Goal: Find specific page/section: Find specific page/section

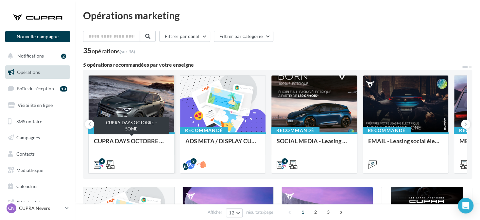
click at [113, 140] on div "CUPRA DAYS OCTOBRE - SOME" at bounding box center [131, 144] width 75 height 13
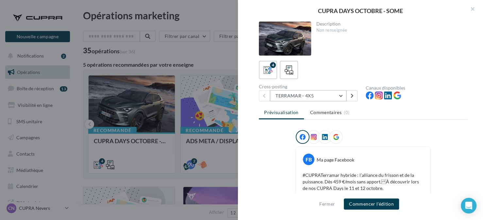
click at [296, 95] on button "TERRAMAR - 4X5" at bounding box center [308, 95] width 76 height 11
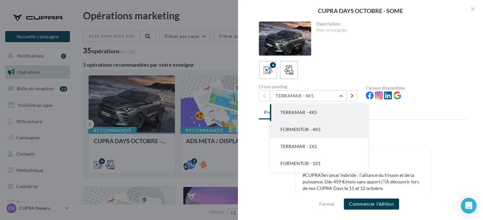
click at [294, 128] on span "FORMENTOR - 4X5" at bounding box center [300, 129] width 40 height 6
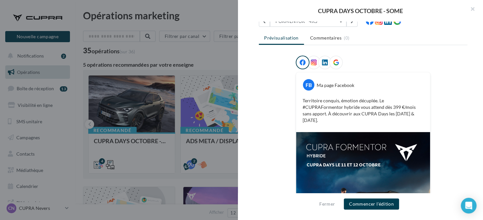
scroll to position [94, 0]
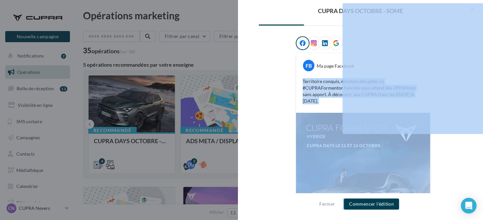
drag, startPoint x: 301, startPoint y: 79, endPoint x: 343, endPoint y: 96, distance: 45.6
click at [31, 93] on div "CUPRA DAYS OCTOBRE - SOME Description Non renseignée 4 Cross-posting FORMENTOR …" at bounding box center [241, 110] width 483 height 220
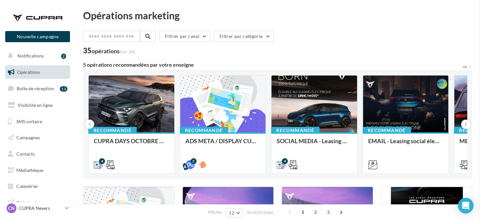
click at [112, 132] on div "Recommandé CUPRA DAYS OCTOBRE - SOME" at bounding box center [132, 152] width 86 height 40
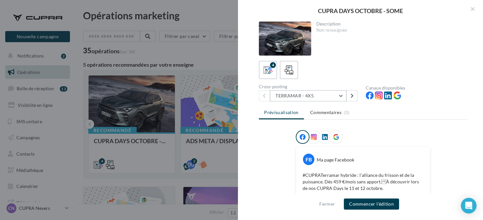
click at [300, 99] on button "TERRAMAR - 4X5" at bounding box center [308, 95] width 76 height 11
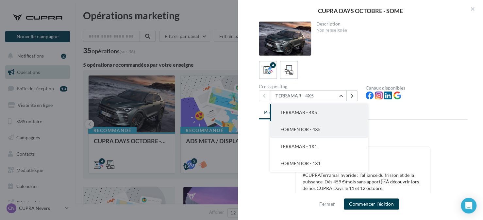
click at [297, 125] on button "FORMENTOR - 4X5" at bounding box center [319, 129] width 98 height 17
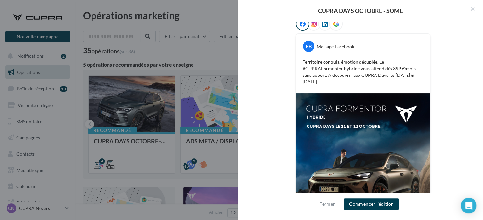
scroll to position [98, 0]
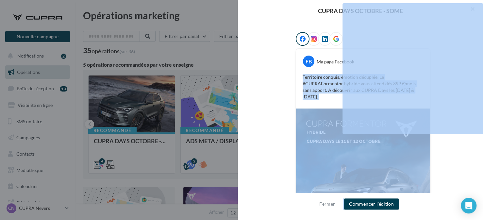
drag, startPoint x: 302, startPoint y: 75, endPoint x: 344, endPoint y: 85, distance: 43.5
click at [29, 84] on div "CUPRA DAYS OCTOBRE - SOME Description Non renseignée 4 Cross-posting FORMENTOR …" at bounding box center [241, 110] width 483 height 220
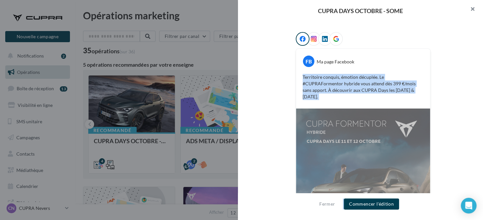
click at [470, 6] on button "button" at bounding box center [470, 10] width 26 height 20
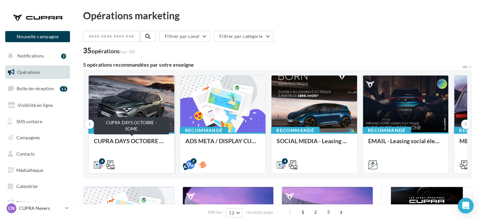
click at [144, 143] on div "CUPRA DAYS OCTOBRE - SOME" at bounding box center [131, 144] width 75 height 13
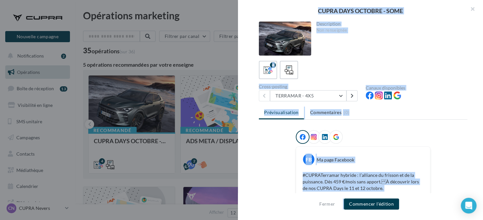
click at [367, 130] on div at bounding box center [363, 138] width 135 height 16
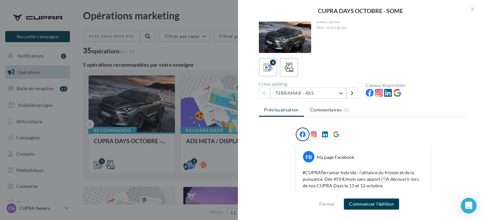
scroll to position [0, 0]
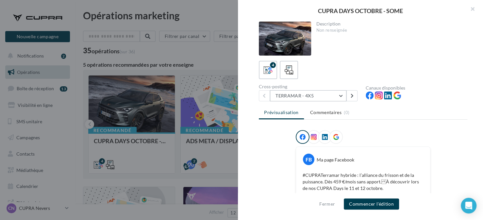
click at [298, 94] on button "TERRAMAR - 4X5" at bounding box center [308, 95] width 76 height 11
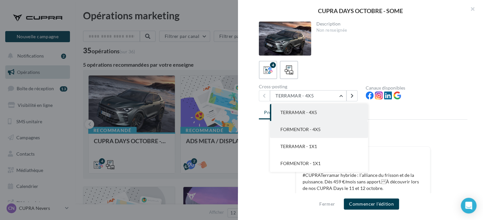
click at [301, 127] on span "FORMENTOR - 4X5" at bounding box center [300, 129] width 40 height 6
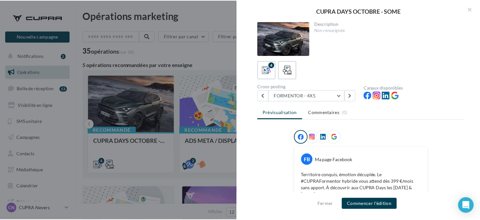
scroll to position [98, 0]
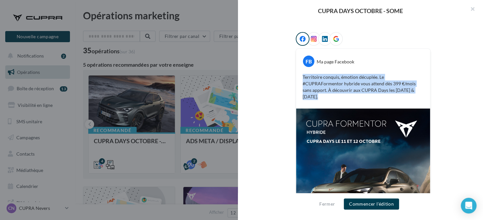
drag, startPoint x: 381, startPoint y: 88, endPoint x: 300, endPoint y: 77, distance: 81.4
click at [300, 77] on div "Territoire conquis, émotion décuplée. Le #CUPRAFormentor hybride vous attend dè…" at bounding box center [363, 86] width 131 height 29
copy p "Territoire conquis, émotion décuplée. Le #CUPRAFormentor hybride vous attend dè…"
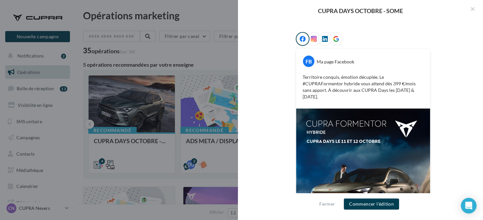
click at [208, 130] on div at bounding box center [241, 110] width 483 height 220
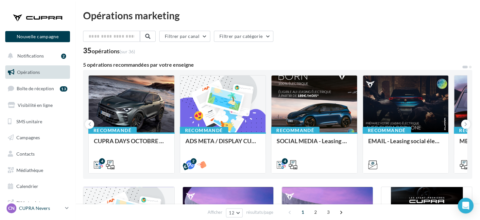
click at [52, 208] on p "CUPRA Nevers" at bounding box center [40, 208] width 43 height 7
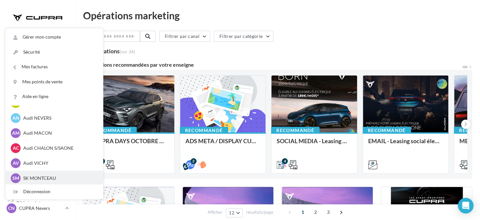
scroll to position [327, 0]
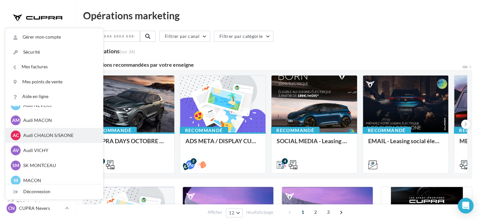
click at [35, 136] on p "Audi CHALON S/SAONE" at bounding box center [59, 135] width 72 height 7
